Goal: Find specific page/section: Find specific page/section

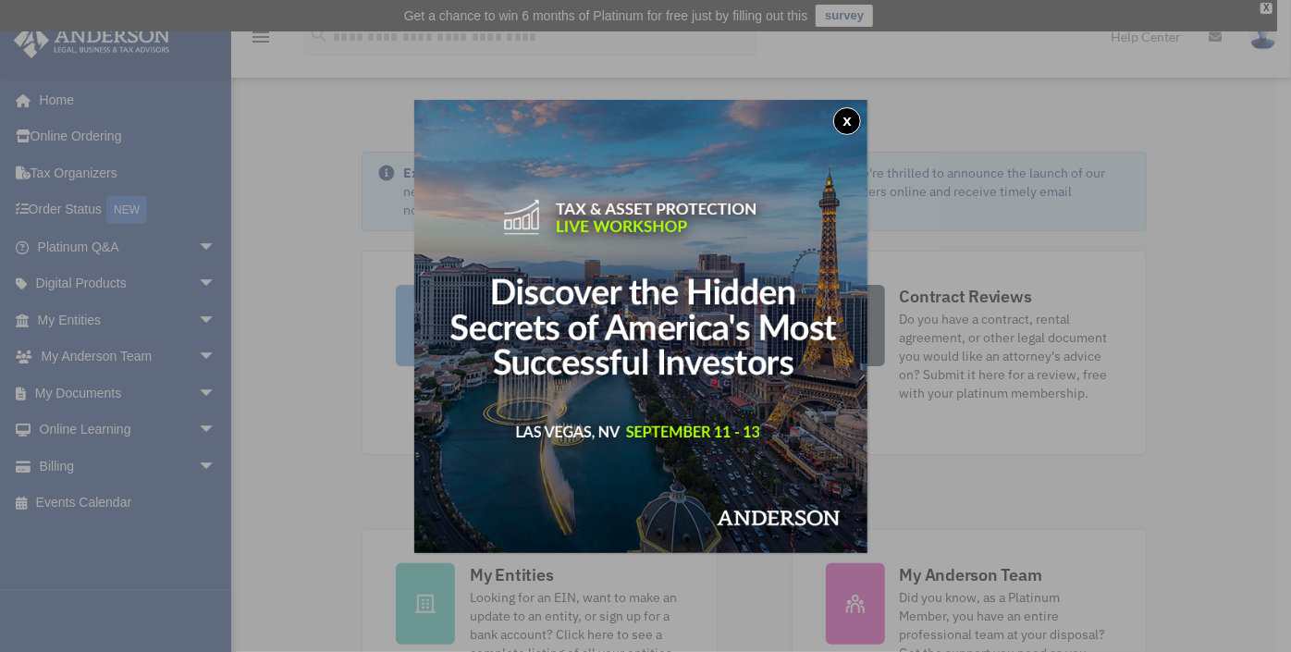
click at [846, 120] on button "x" at bounding box center [847, 121] width 28 height 28
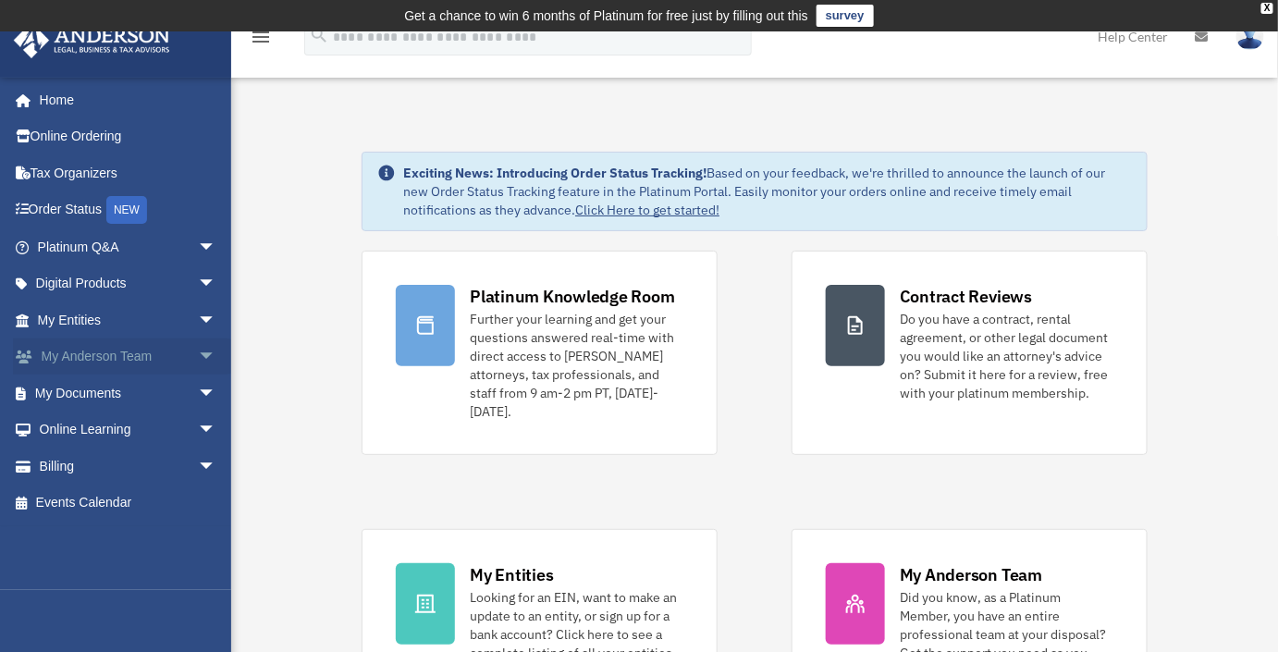
click at [198, 357] on span "arrow_drop_down" at bounding box center [216, 357] width 37 height 38
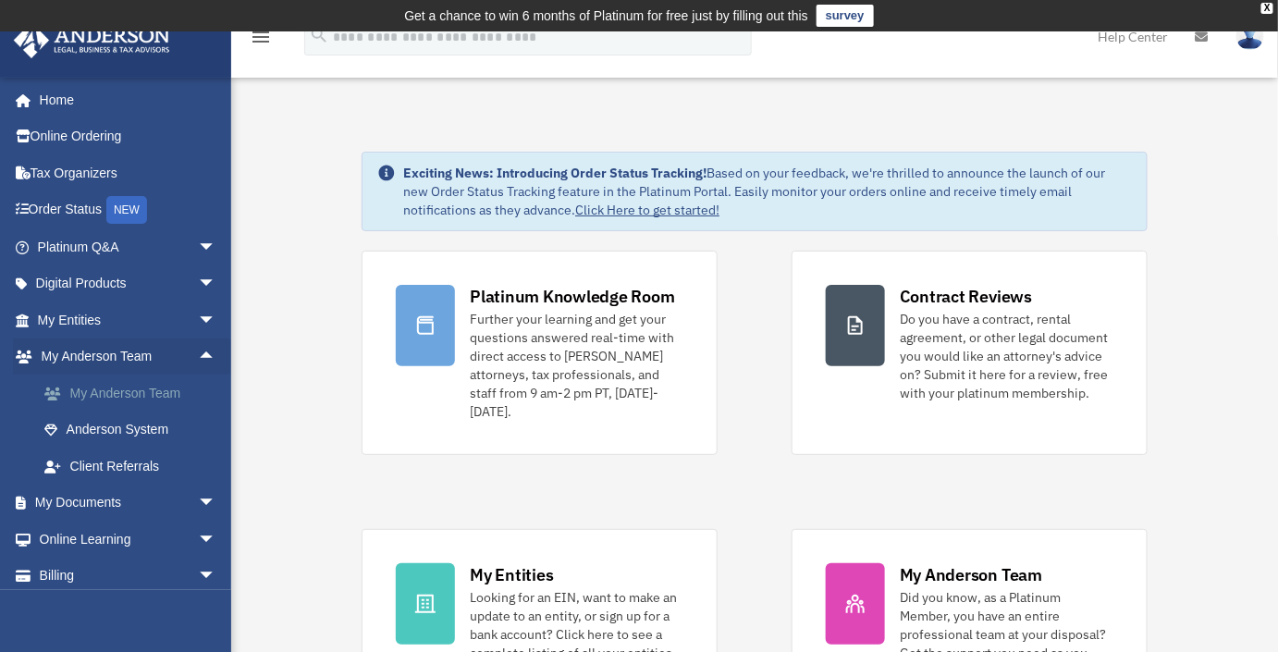
click at [144, 388] on link "My Anderson Team" at bounding box center [135, 392] width 218 height 37
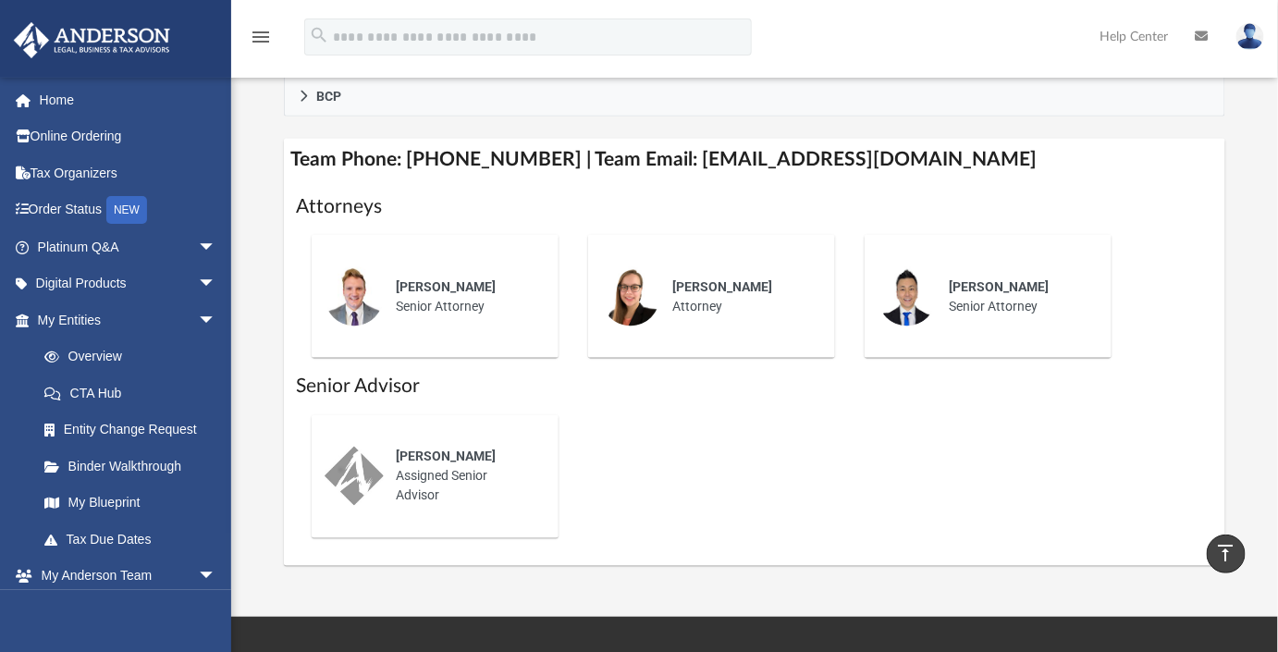
scroll to position [840, 0]
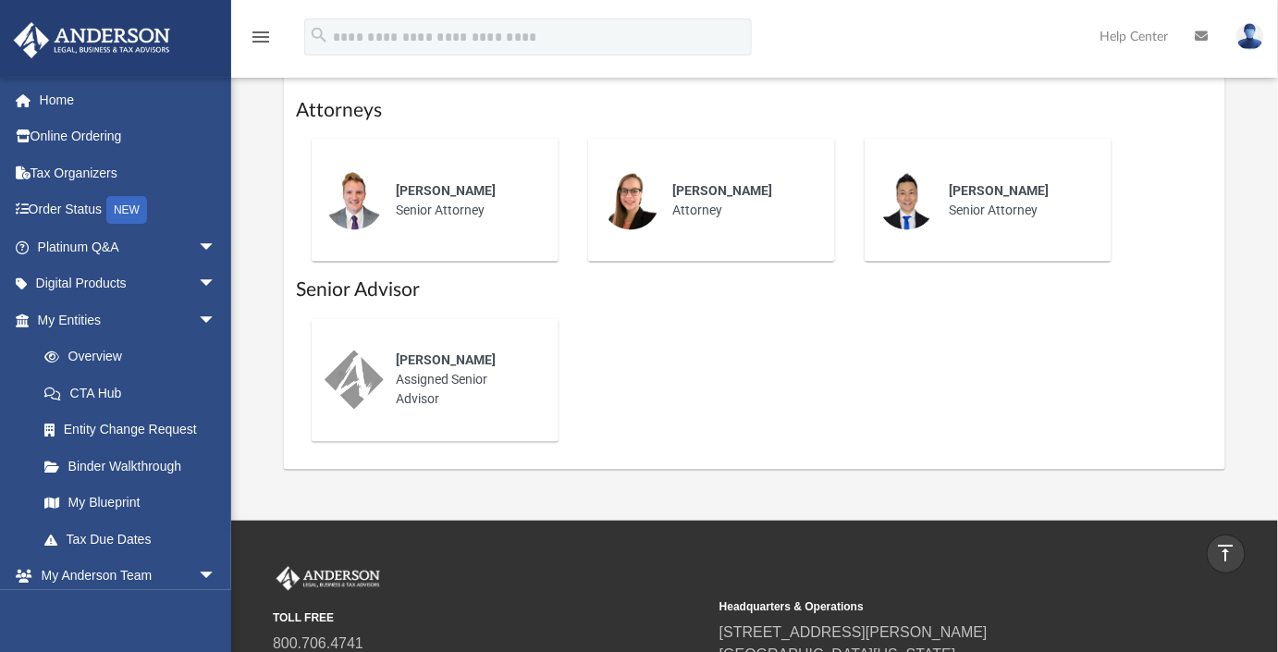
click at [762, 457] on div "Kendall Oleary Assigned Senior Advisor" at bounding box center [755, 457] width 916 height 0
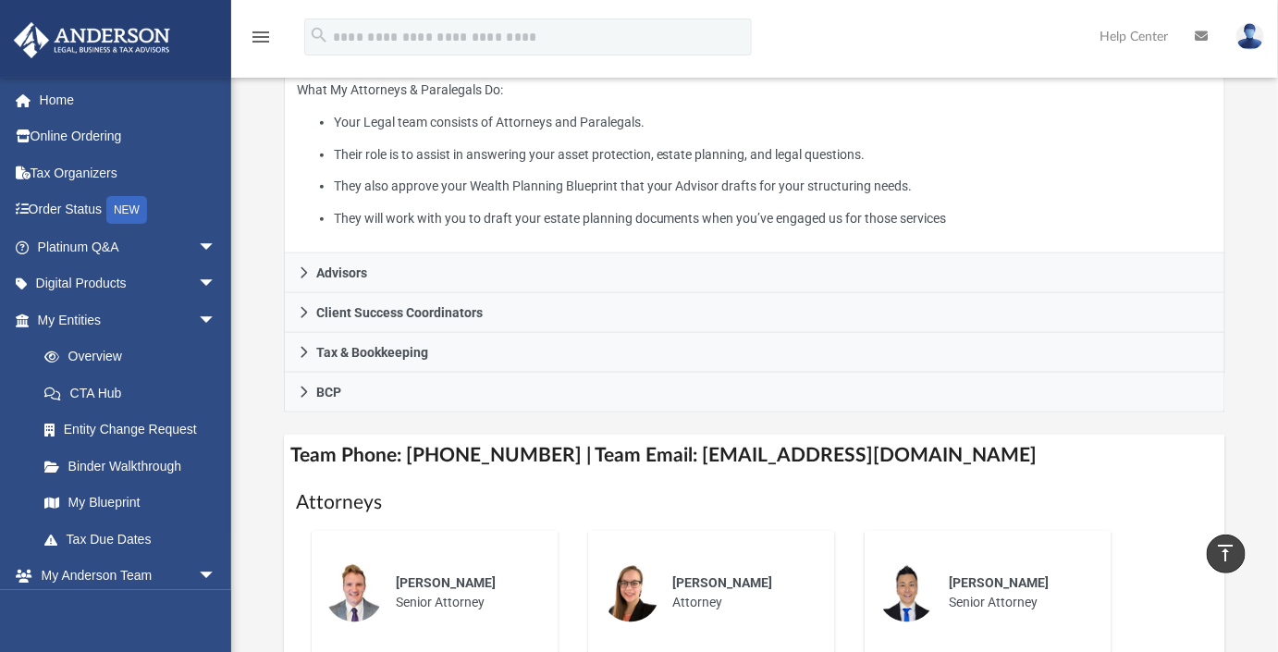
scroll to position [420, 0]
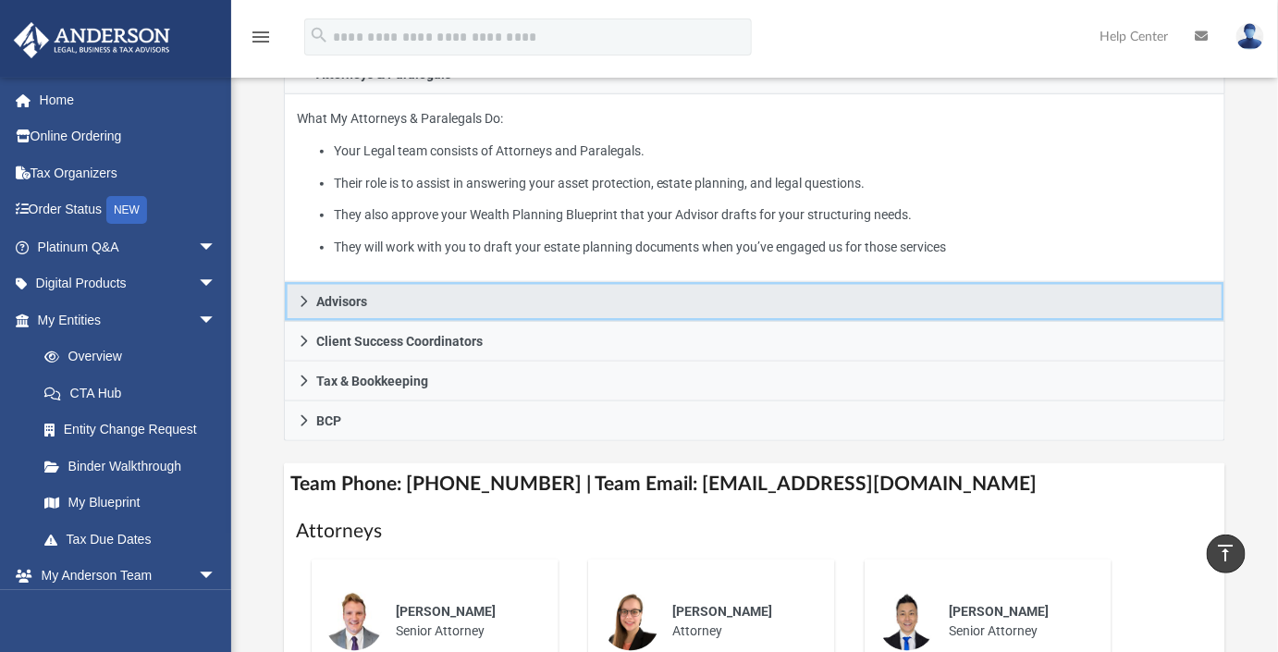
click at [300, 295] on icon at bounding box center [304, 301] width 13 height 13
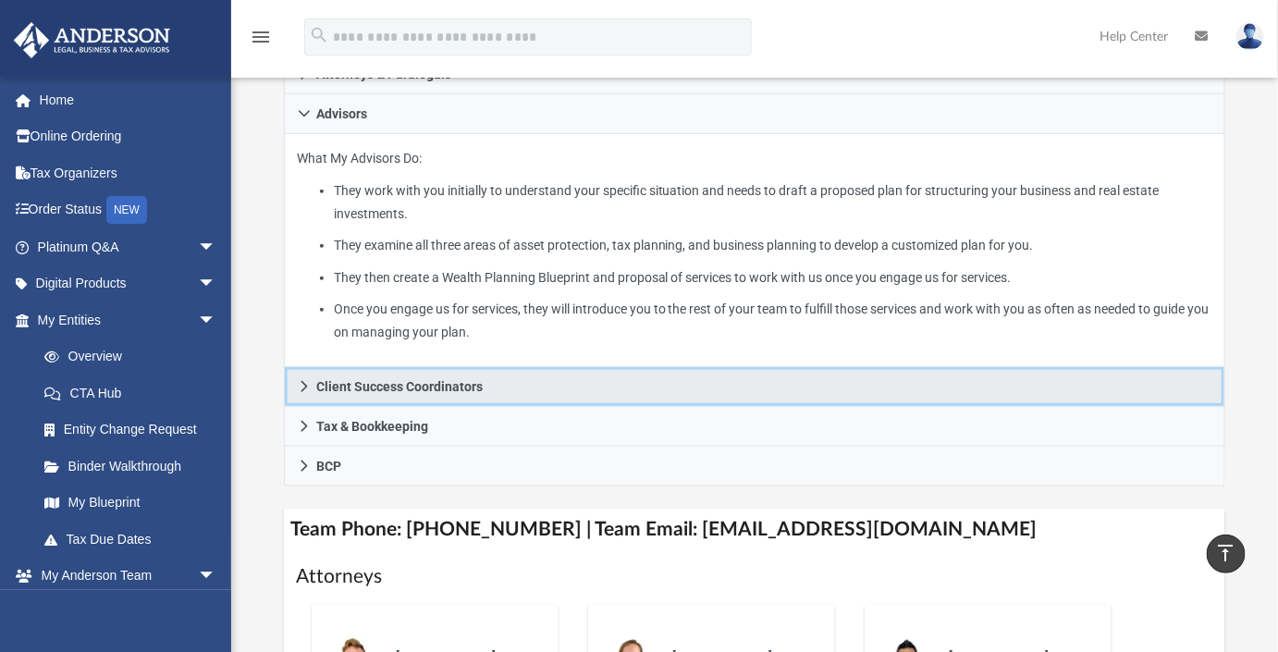
click at [307, 380] on icon at bounding box center [304, 386] width 13 height 13
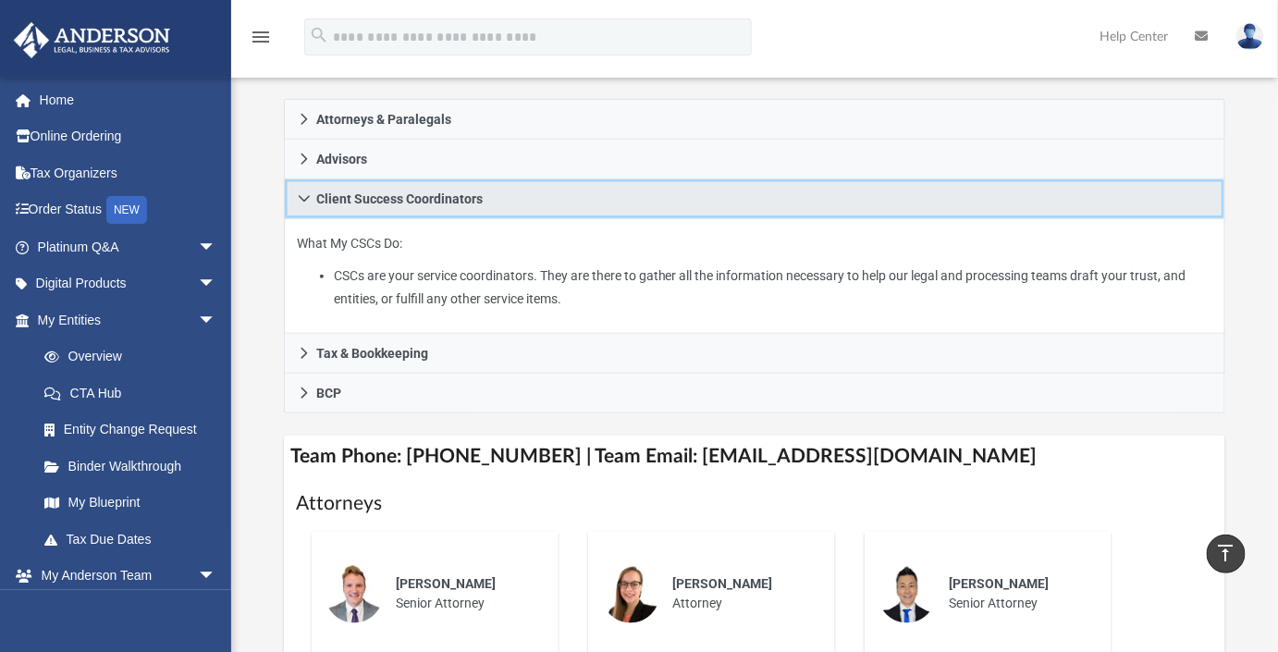
scroll to position [336, 0]
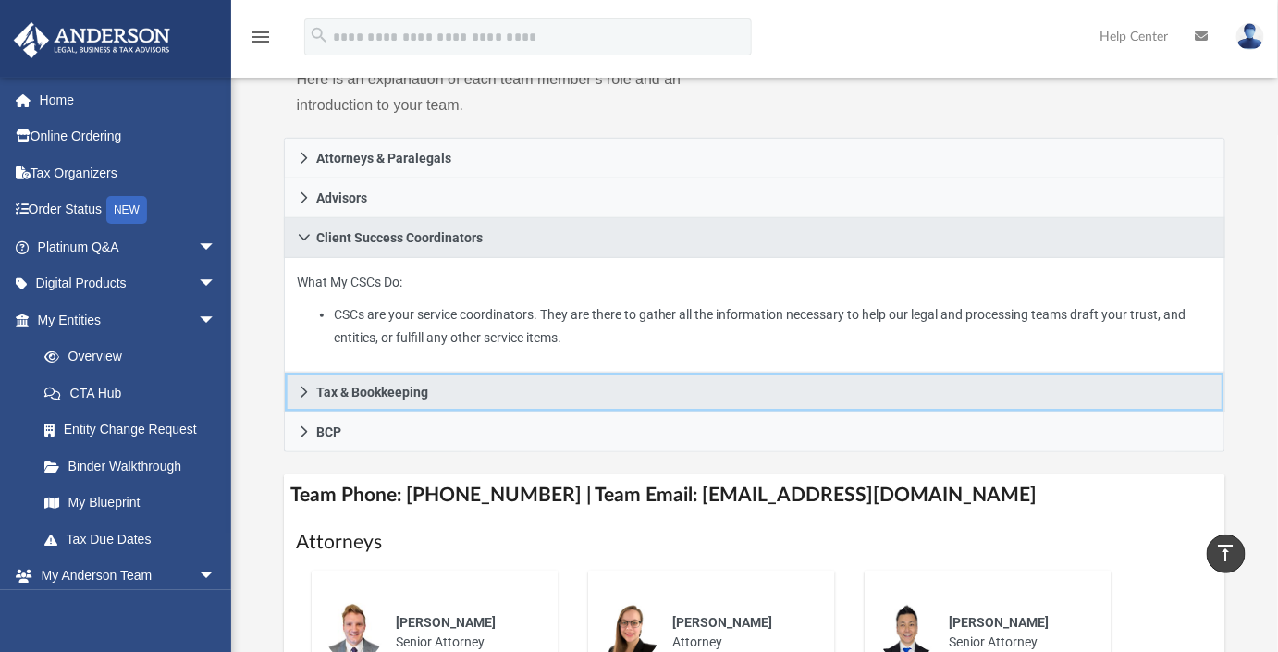
click at [301, 386] on icon at bounding box center [304, 391] width 6 height 11
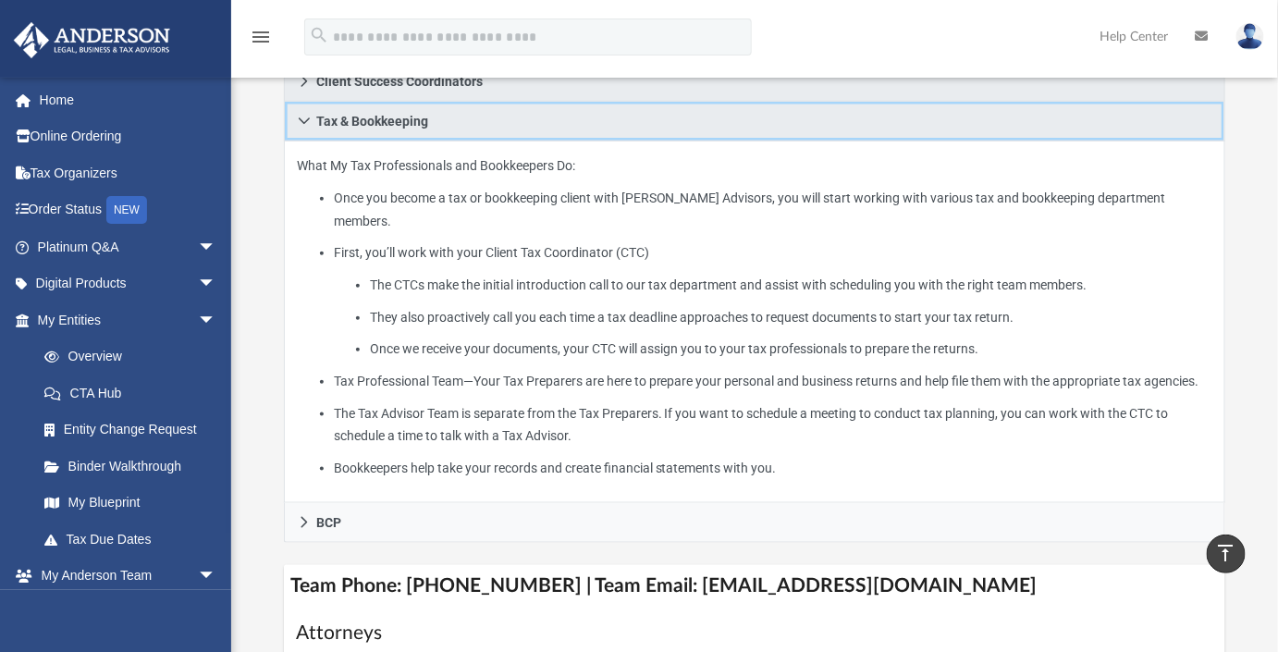
scroll to position [672, 0]
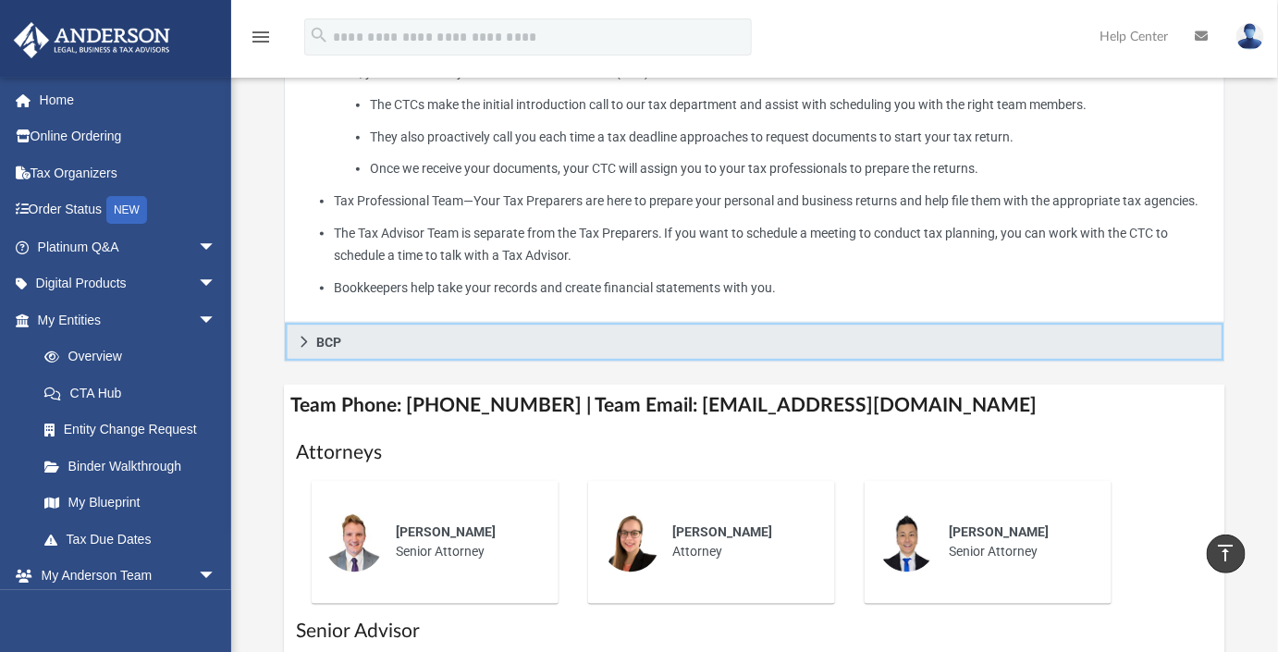
click at [302, 337] on icon at bounding box center [304, 342] width 6 height 11
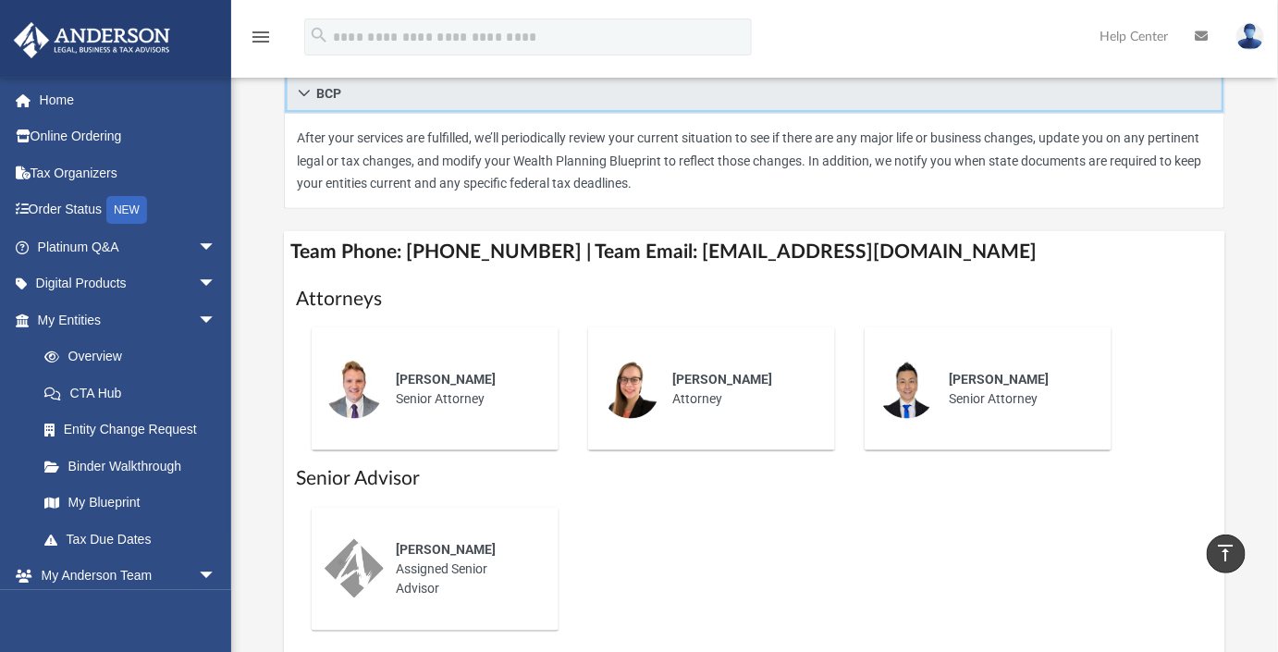
scroll to position [420, 0]
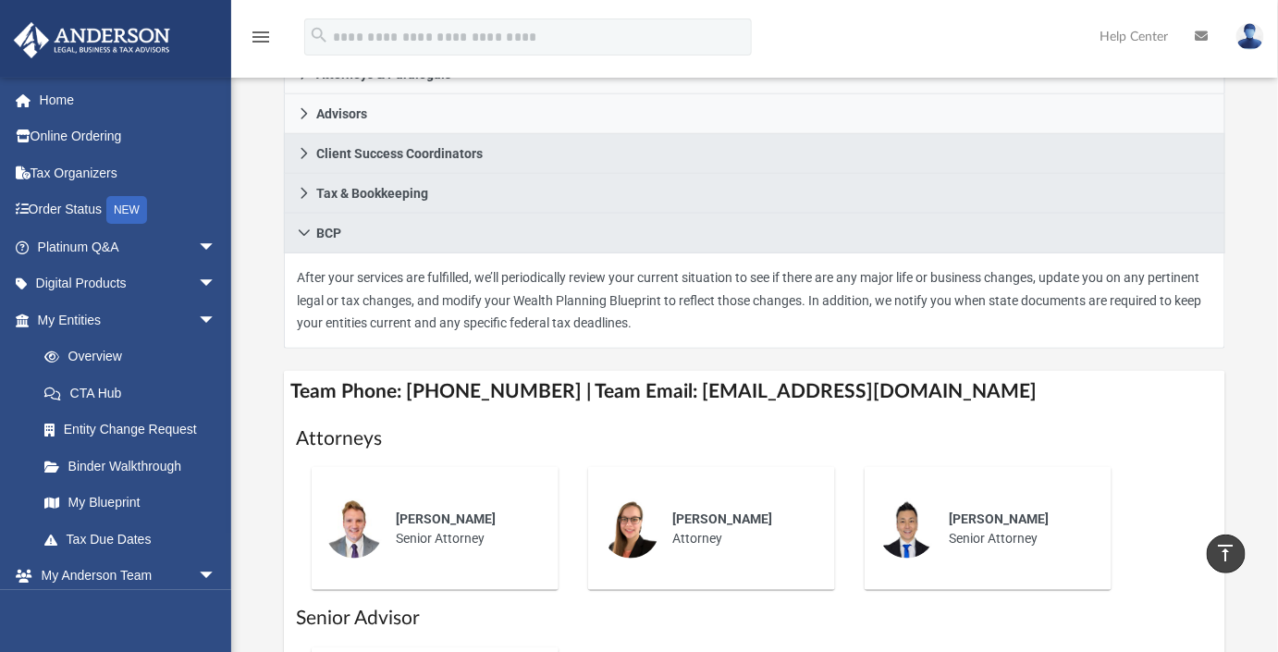
click at [258, 346] on div "Who is on my team and who will I work with: While a client of Anderson you will…" at bounding box center [754, 259] width 1047 height 1076
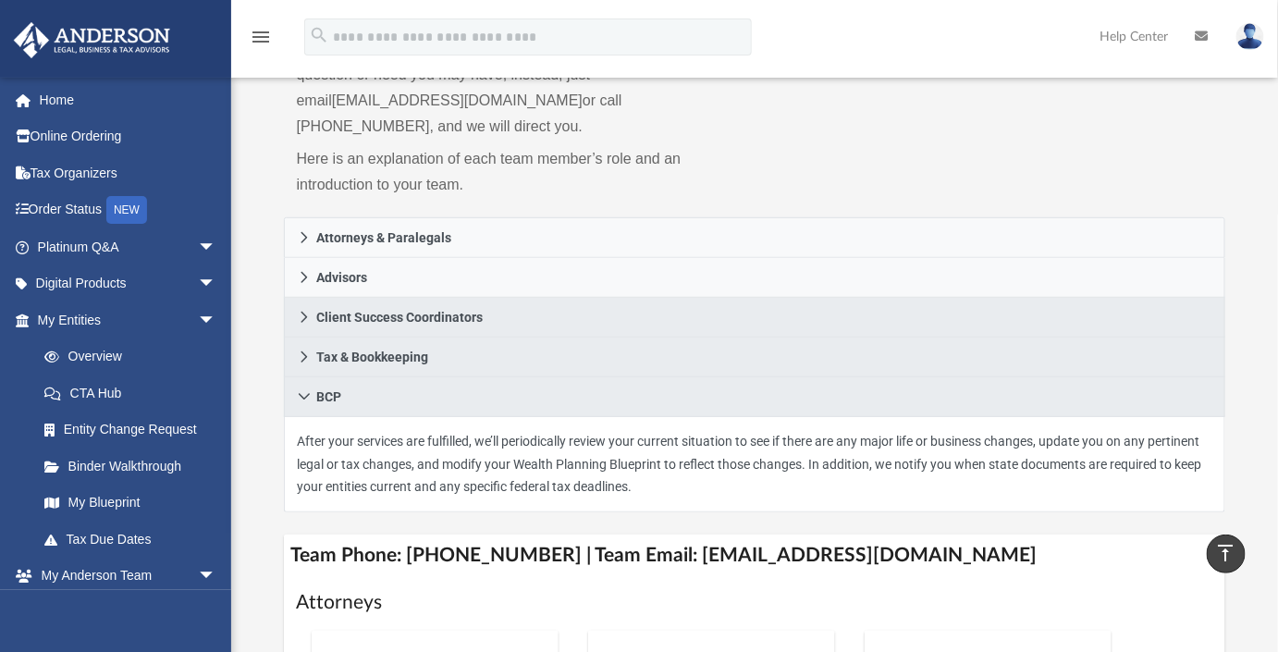
scroll to position [251, 0]
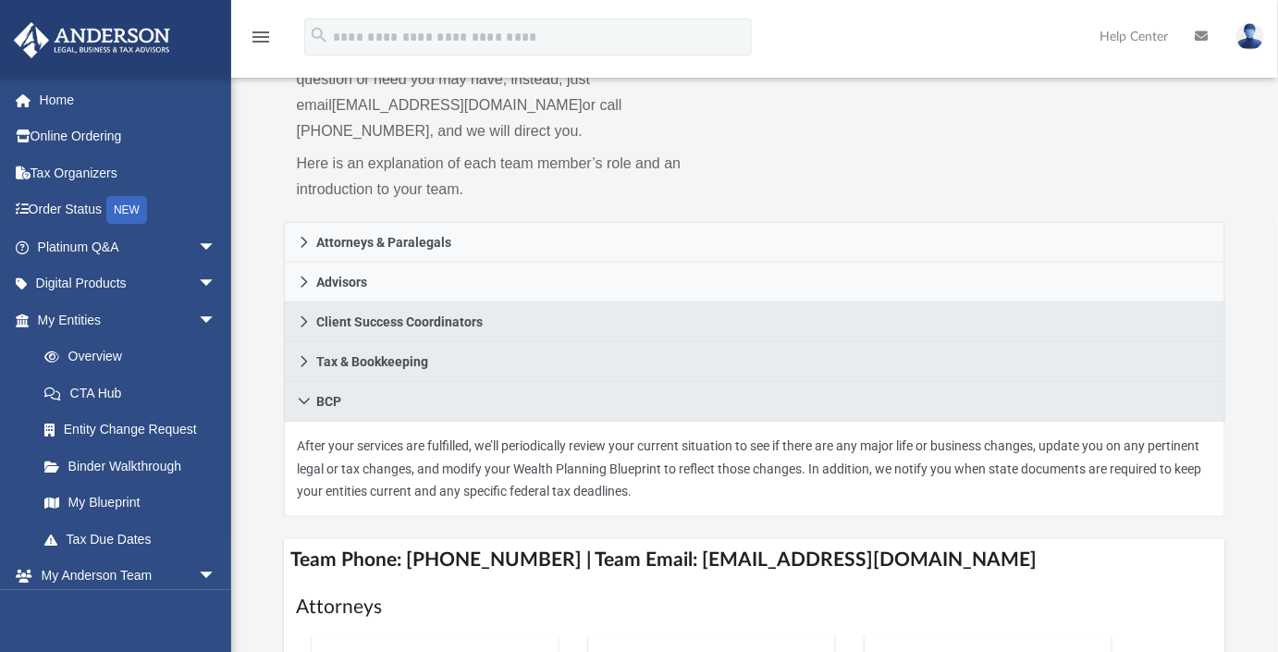
click at [258, 346] on div "Who is on my team and who will I work with: While a client of Anderson you will…" at bounding box center [754, 427] width 1047 height 1076
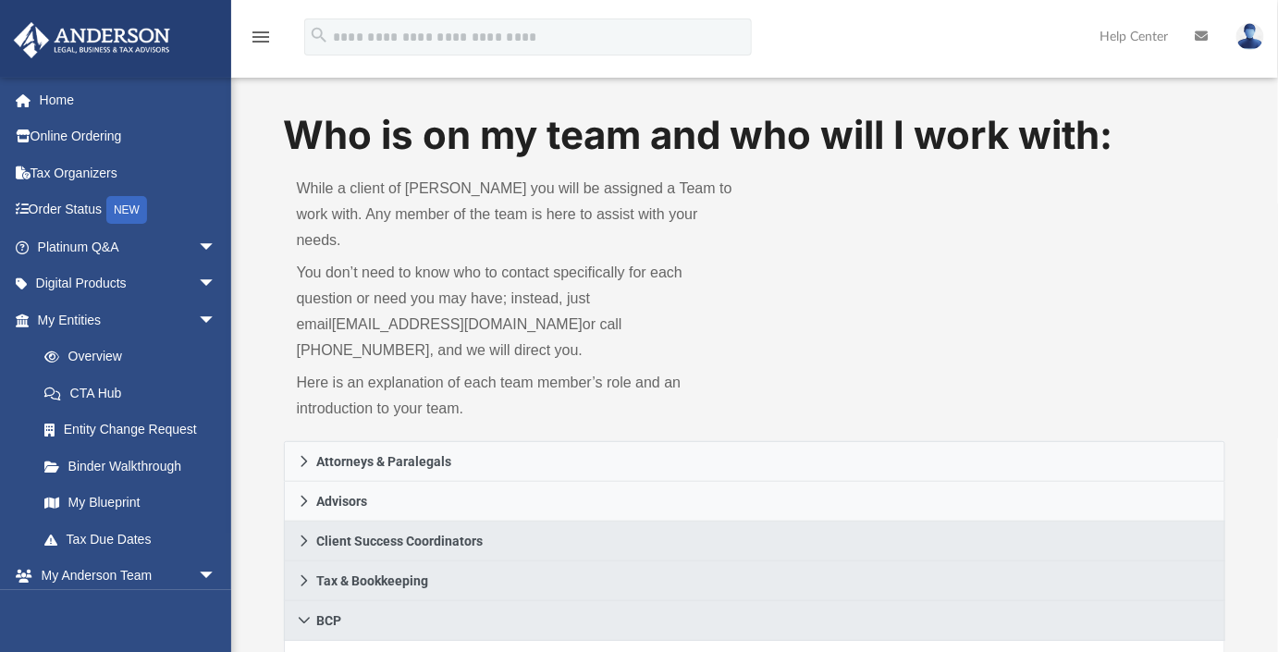
scroll to position [0, 0]
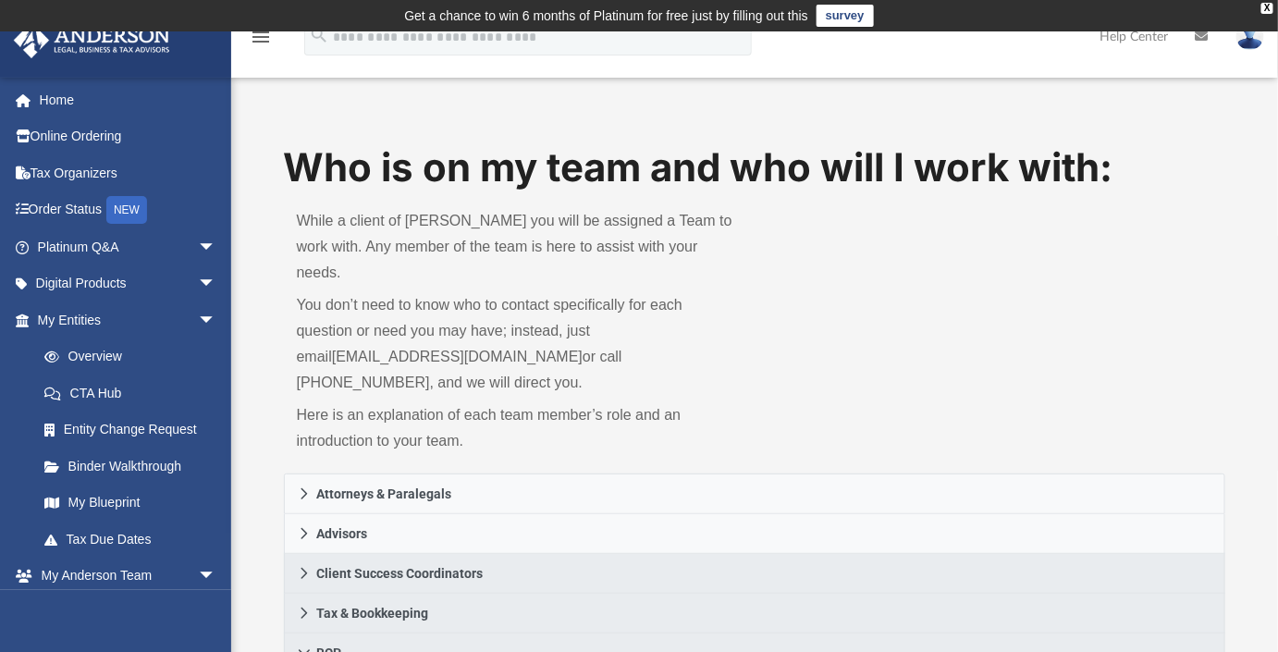
click at [394, 295] on p "You don’t need to know who to contact specifically for each question or need yo…" at bounding box center [519, 344] width 445 height 104
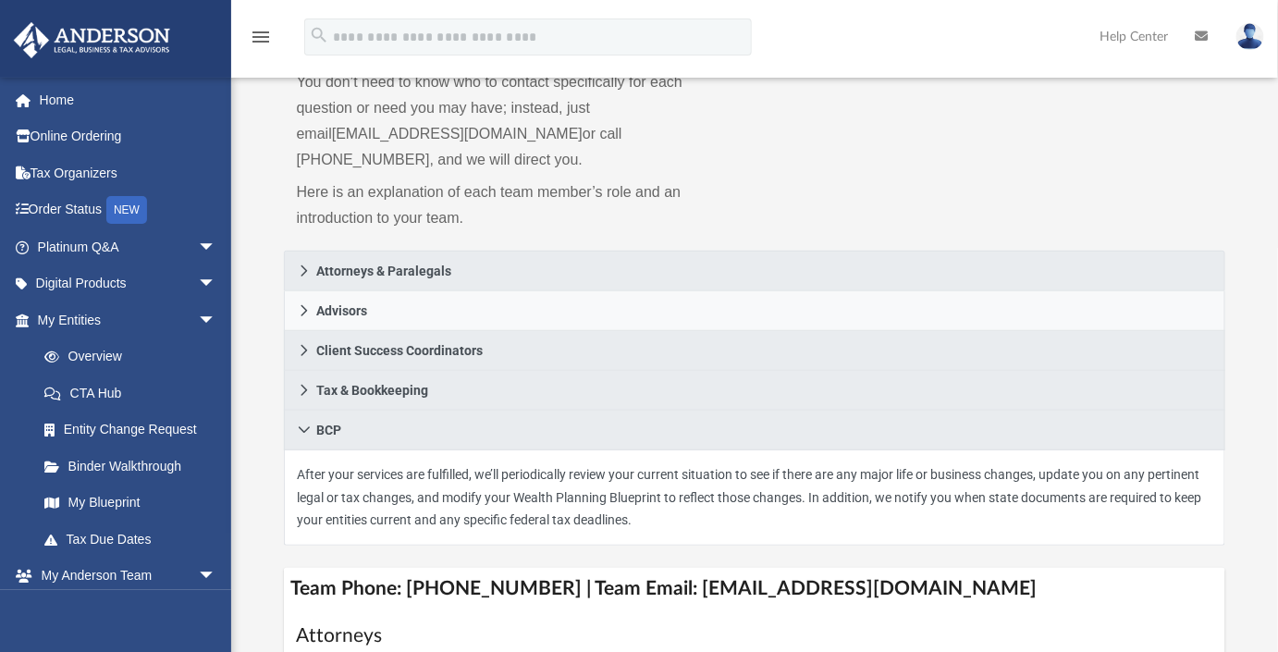
scroll to position [251, 0]
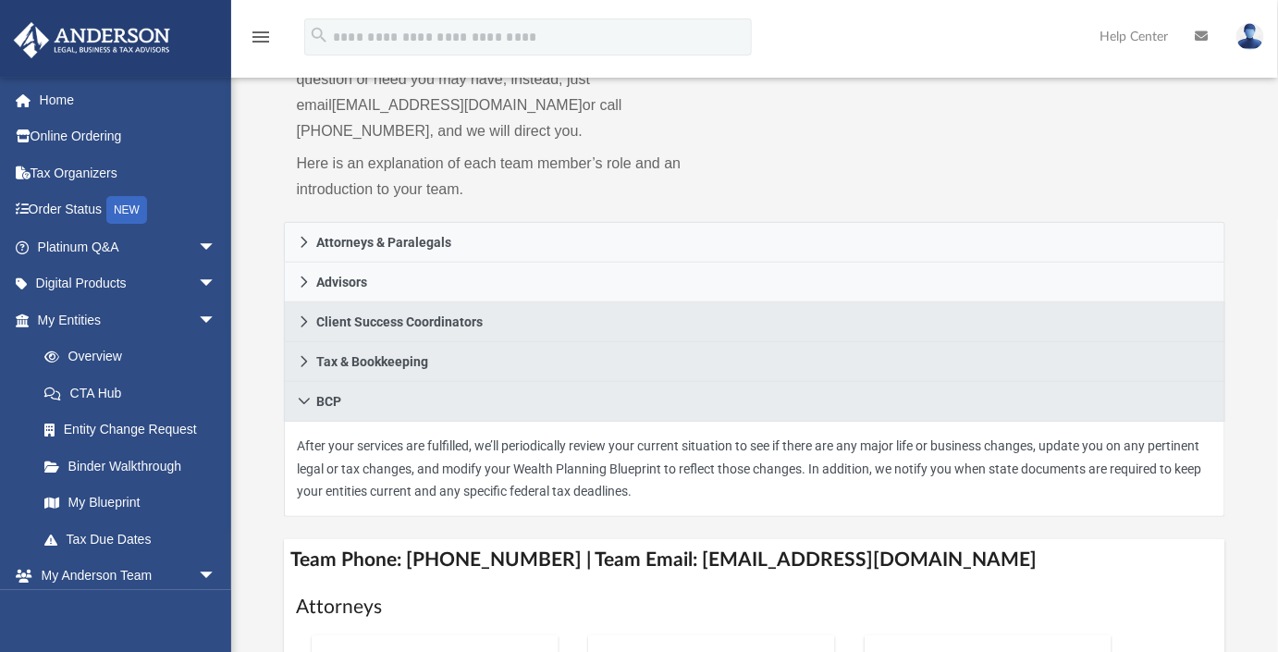
click at [251, 289] on div "Who is on my team and who will I work with: While a client of Anderson you will…" at bounding box center [754, 427] width 1047 height 1076
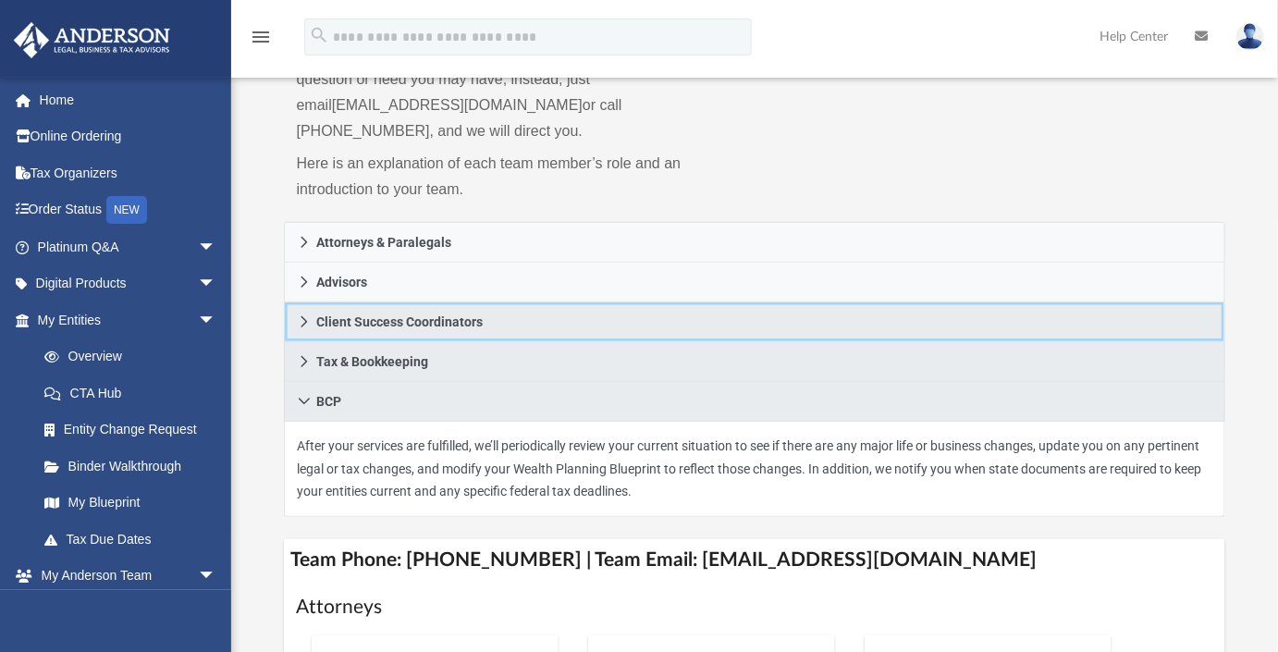
click at [325, 315] on span "Client Success Coordinators" at bounding box center [400, 321] width 166 height 13
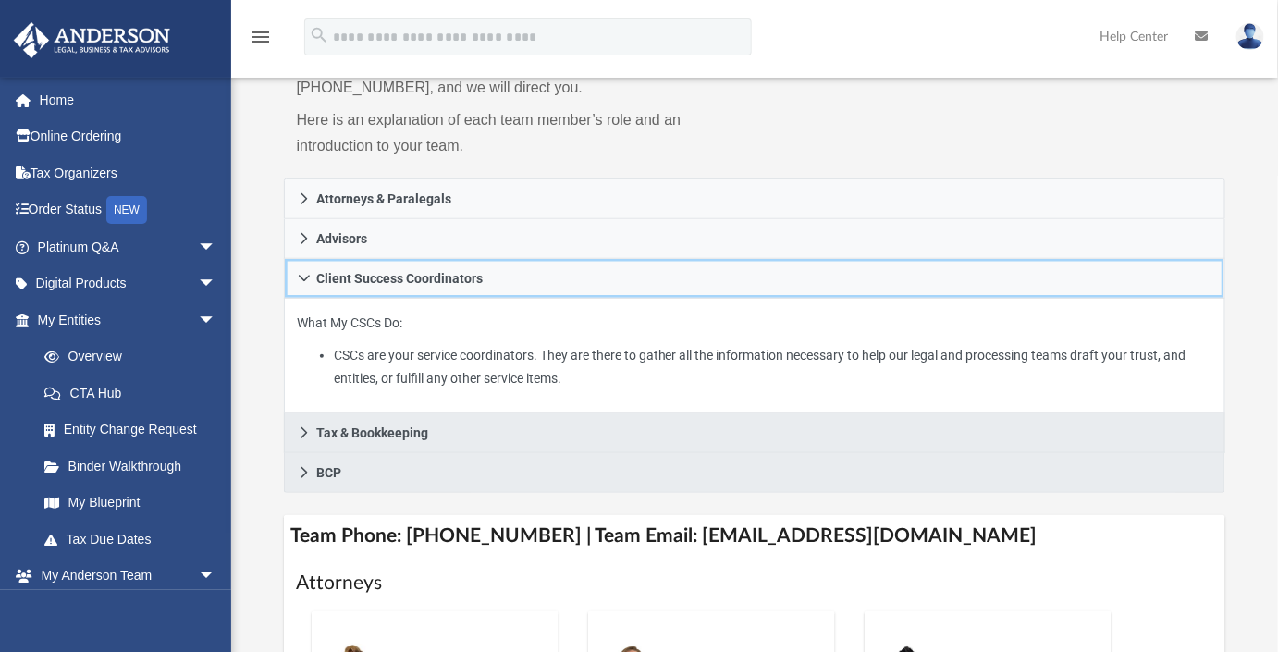
scroll to position [336, 0]
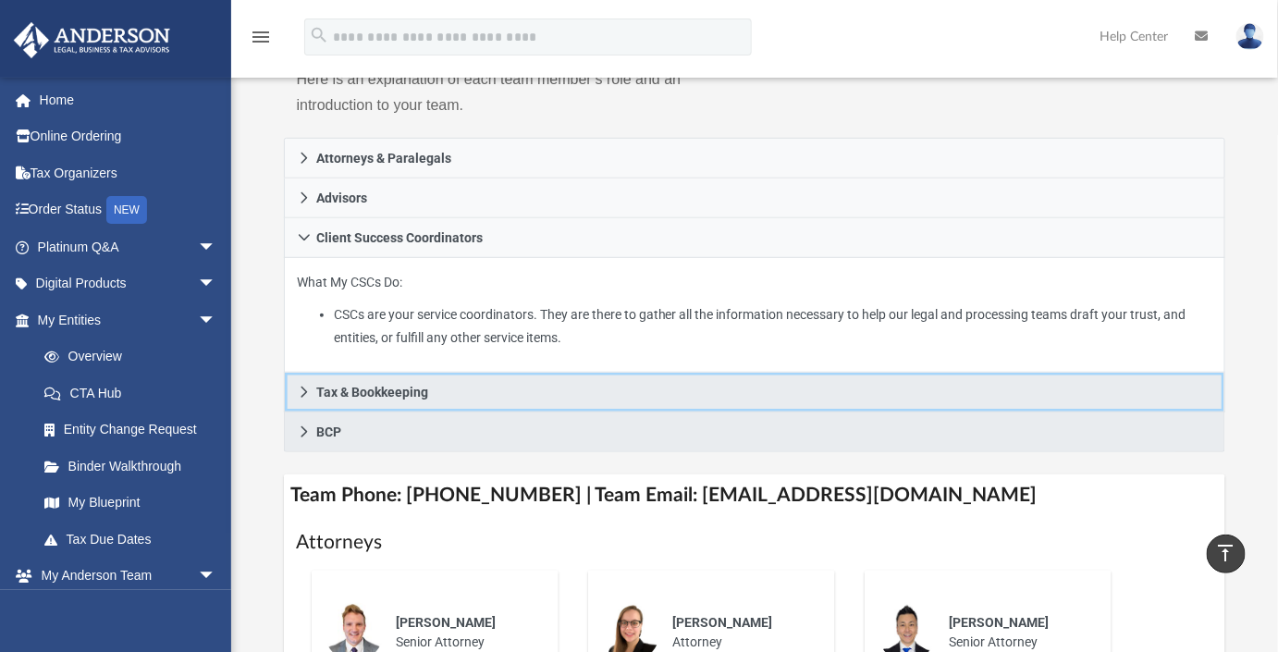
click at [315, 379] on link "Tax & Bookkeeping" at bounding box center [755, 393] width 942 height 40
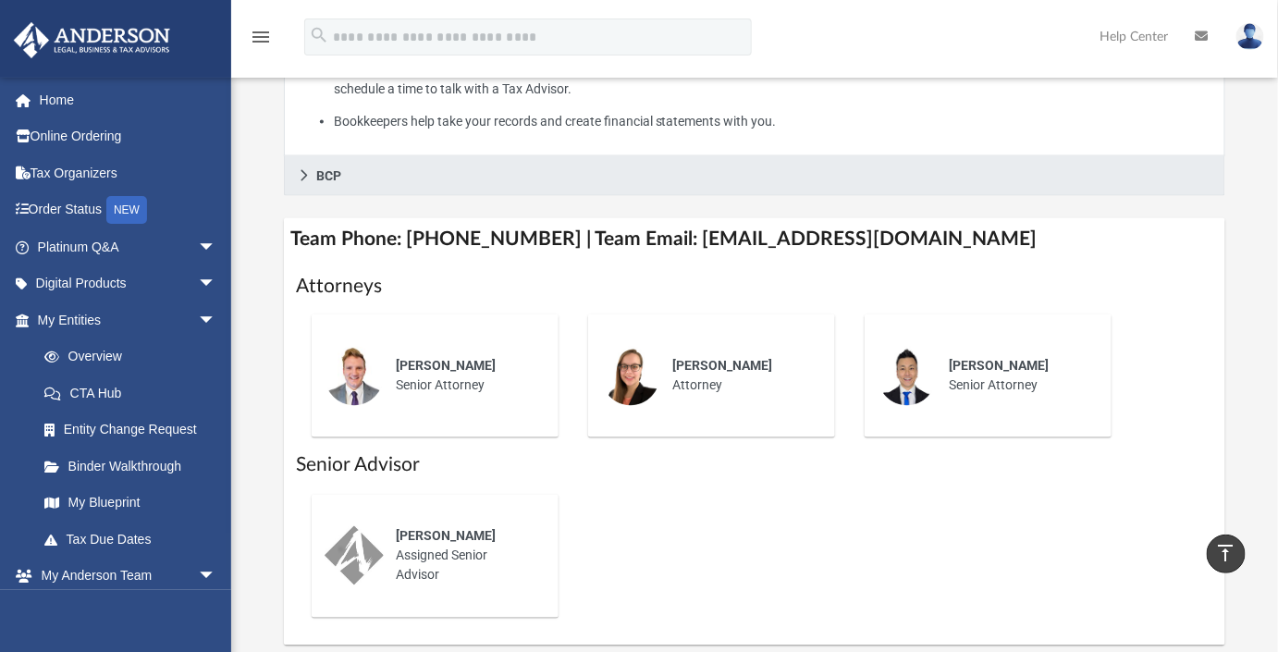
scroll to position [840, 0]
